Goal: Download file/media

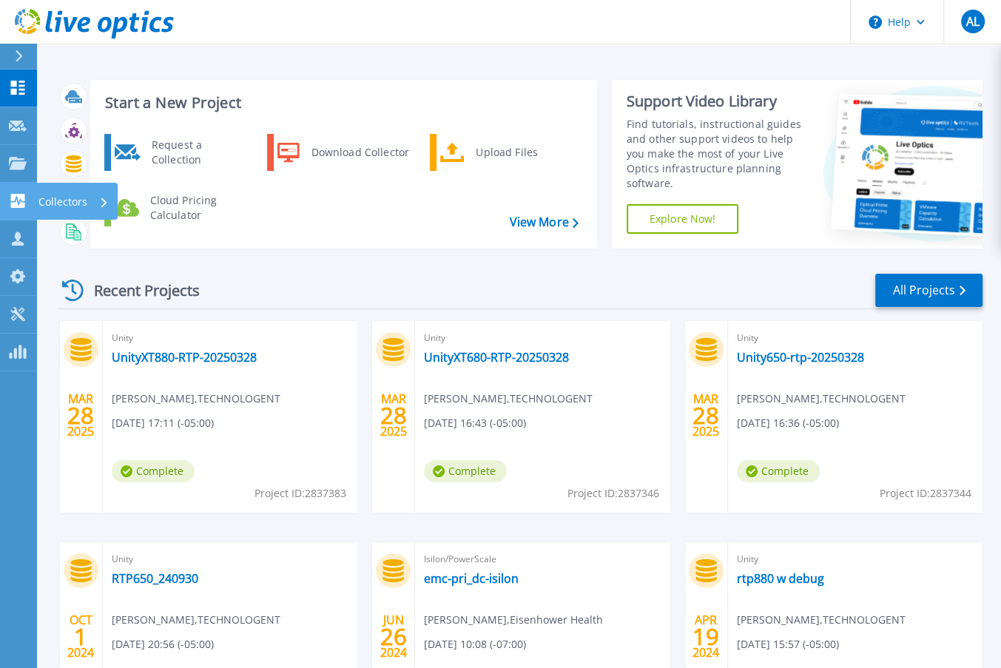
click at [76, 201] on p "Collectors" at bounding box center [62, 202] width 49 height 38
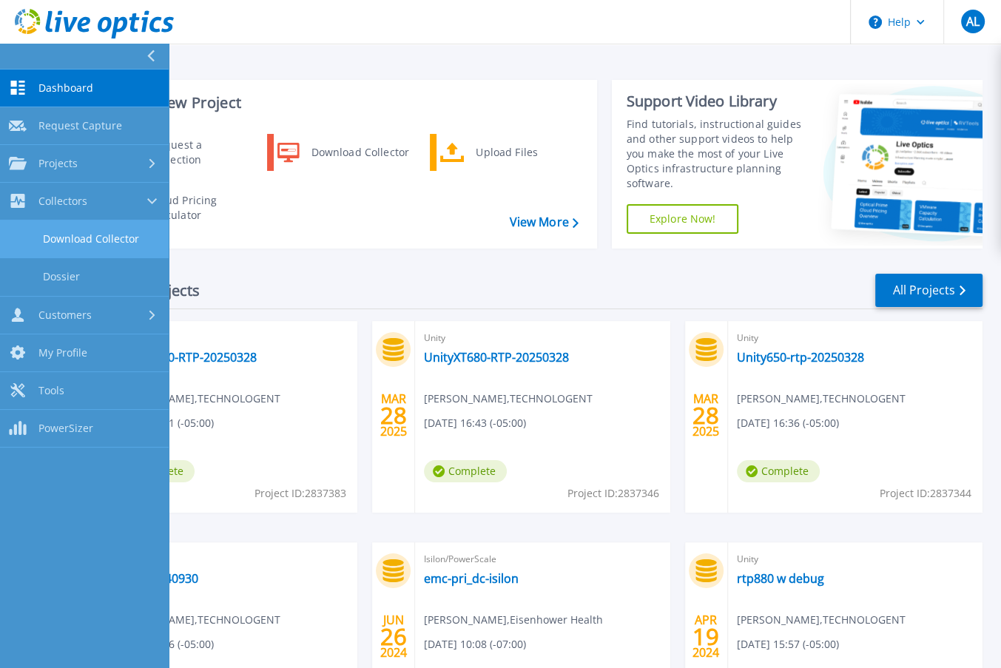
click at [77, 245] on link "Download Collector" at bounding box center [84, 239] width 169 height 38
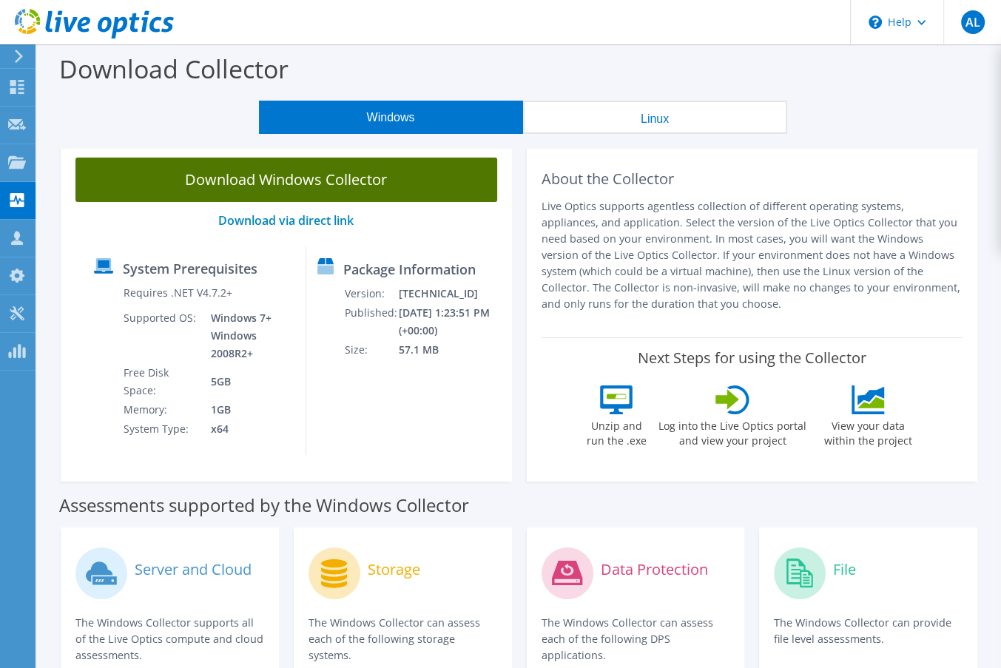
click at [368, 188] on link "Download Windows Collector" at bounding box center [286, 180] width 422 height 44
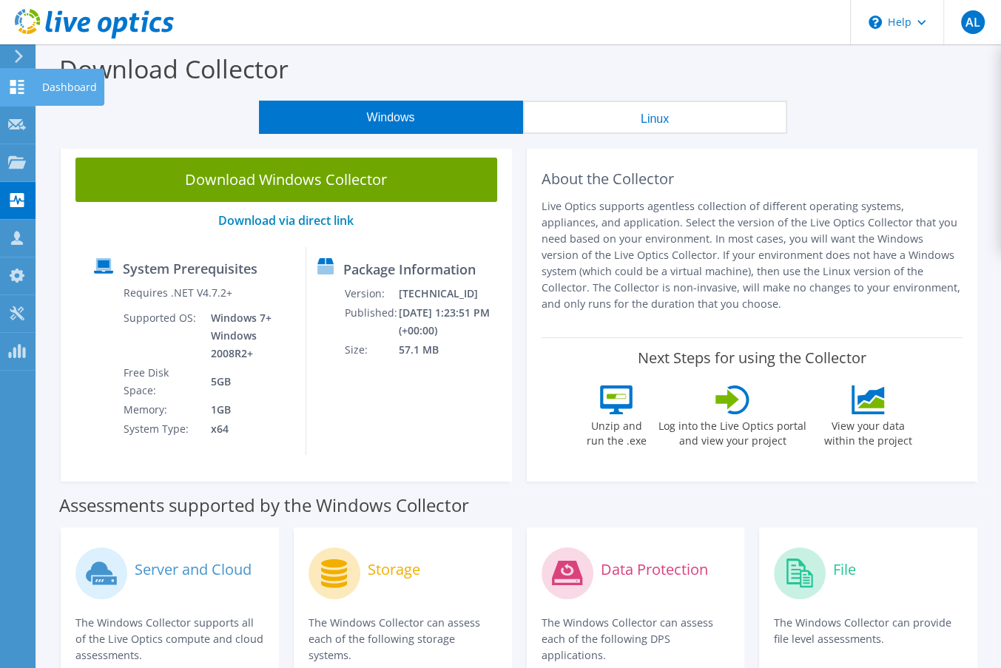
click at [20, 88] on use at bounding box center [17, 87] width 14 height 14
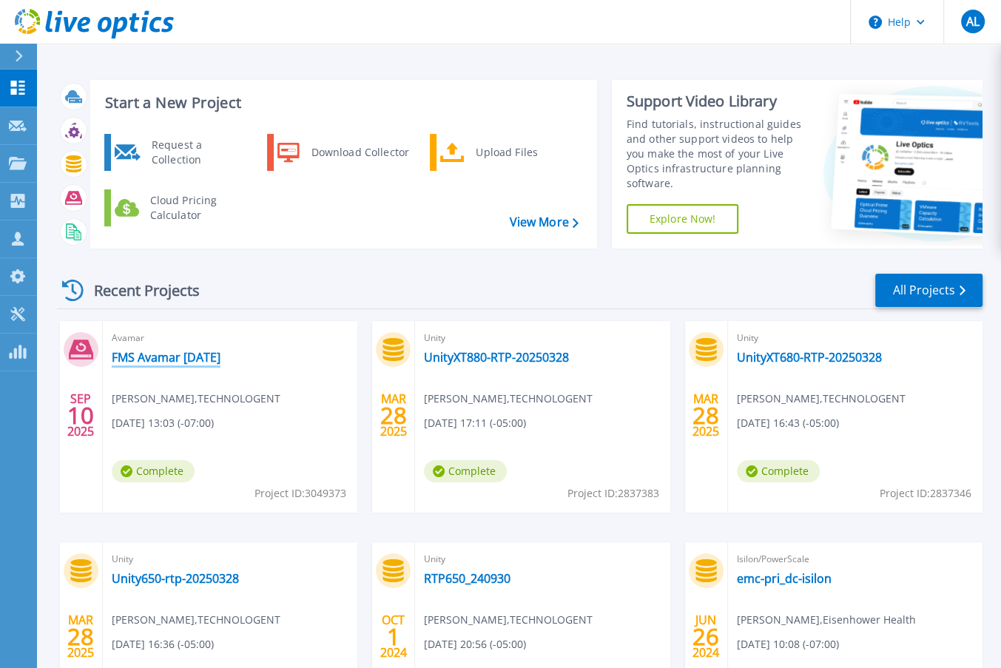
click at [175, 363] on link "FMS Avamar [DATE]" at bounding box center [166, 357] width 109 height 15
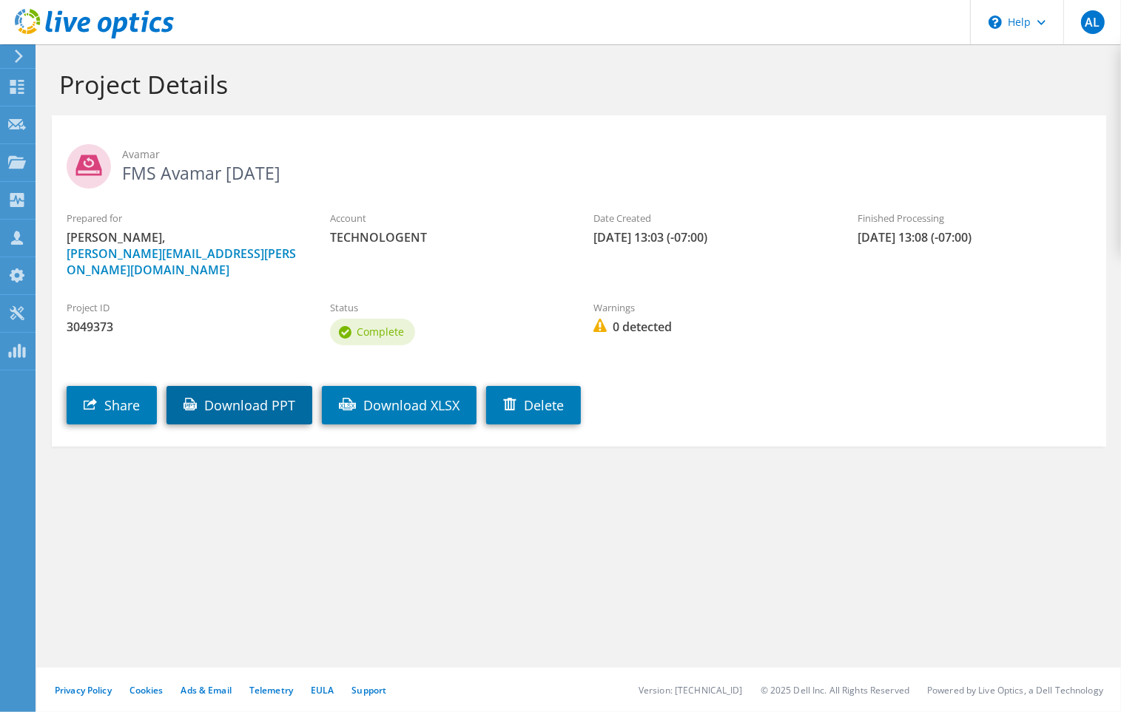
click at [271, 387] on link "Download PPT" at bounding box center [239, 405] width 146 height 38
click at [893, 289] on div "Project ID 3049373 Status Complete Warnings 0 detected" at bounding box center [579, 321] width 1054 height 71
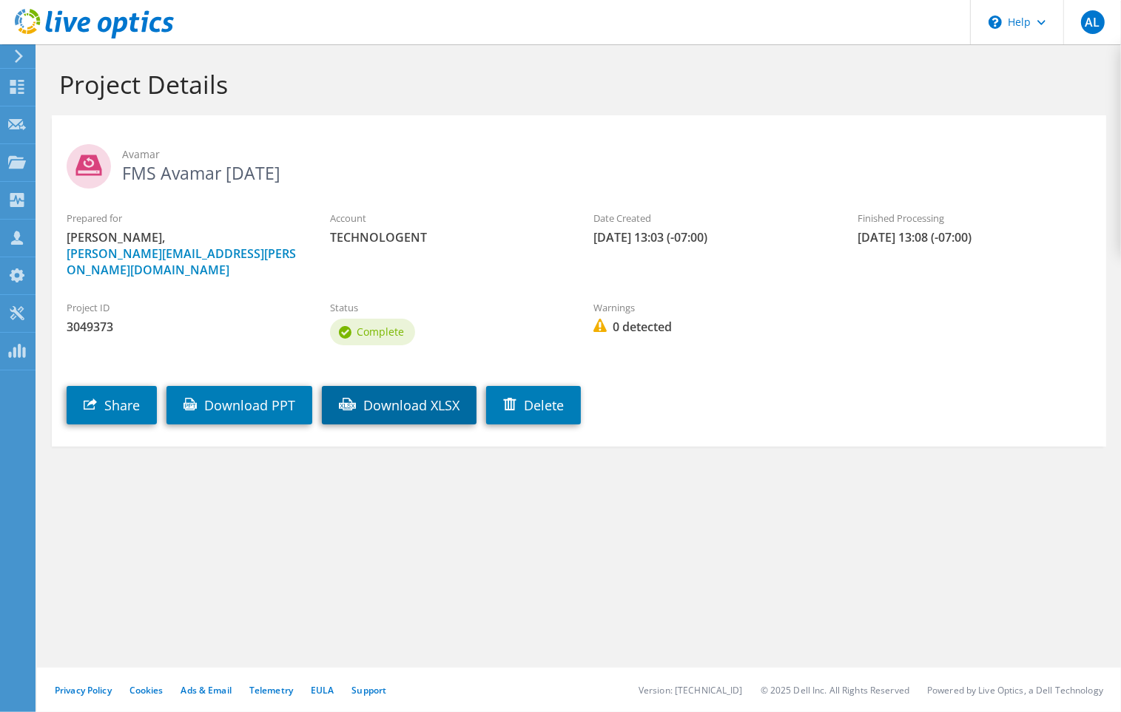
click at [445, 386] on link "Download XLSX" at bounding box center [399, 405] width 155 height 38
